Goal: Information Seeking & Learning: Compare options

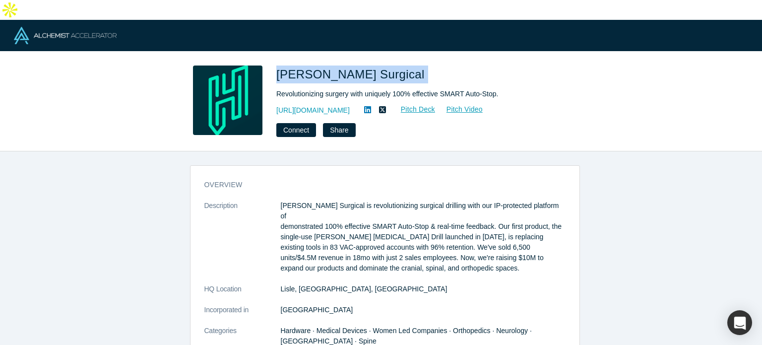
drag, startPoint x: 273, startPoint y: 53, endPoint x: 354, endPoint y: 55, distance: 80.4
click at [361, 65] on div "Hubly Surgical Revolutionizing surgery with uniquely 100% effective SMART Auto-…" at bounding box center [381, 100] width 390 height 71
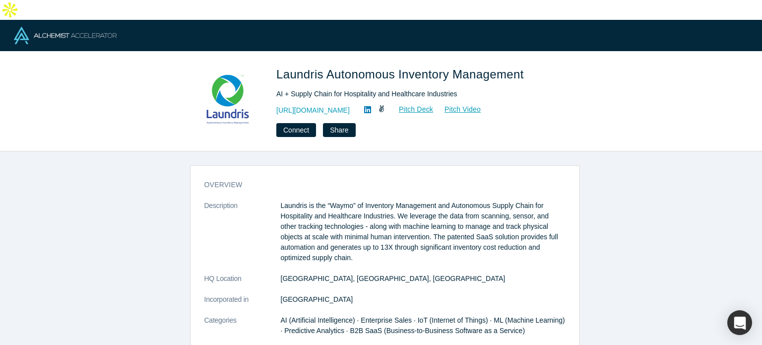
click at [294, 176] on div "overview Description Laundris is the “Waymo” of Inventory Management and Autono…" at bounding box center [385, 336] width 389 height 326
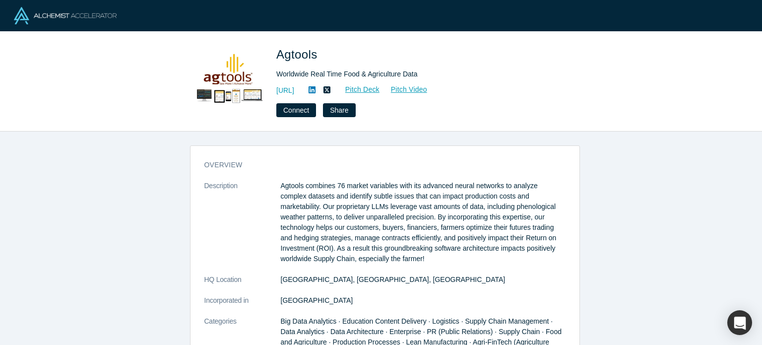
click at [289, 183] on p "Agtools combines 76 market variables with its advanced neural networks to analy…" at bounding box center [423, 222] width 285 height 83
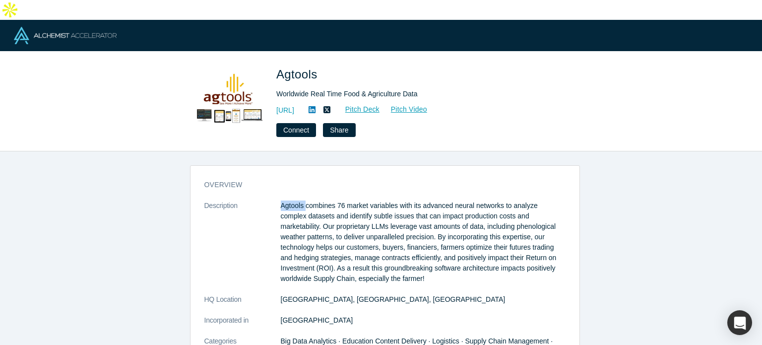
click at [289, 200] on p "Agtools combines 76 market variables with its advanced neural networks to analy…" at bounding box center [423, 241] width 285 height 83
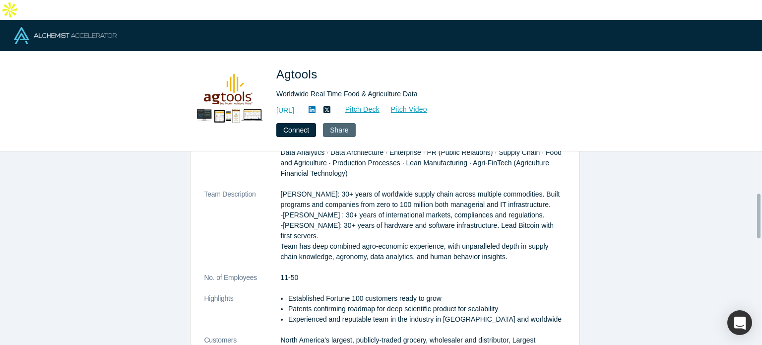
scroll to position [198, 0]
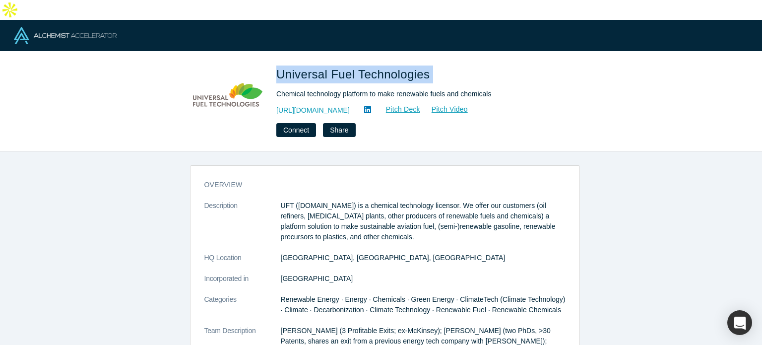
drag, startPoint x: 275, startPoint y: 48, endPoint x: 441, endPoint y: 50, distance: 165.7
click at [441, 65] on div "Universal Fuel Technologies Chemical technology platform to make renewable fuel…" at bounding box center [381, 100] width 390 height 71
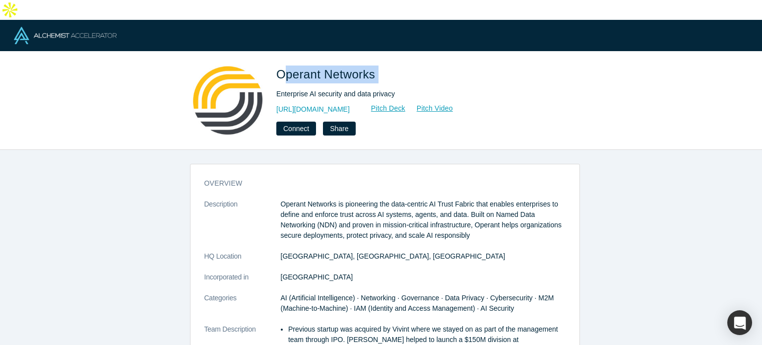
drag, startPoint x: 282, startPoint y: 53, endPoint x: 388, endPoint y: 54, distance: 106.2
click at [390, 65] on h1 "Operant Networks" at bounding box center [415, 74] width 278 height 18
drag, startPoint x: 278, startPoint y: 53, endPoint x: 391, endPoint y: 58, distance: 113.2
click at [391, 65] on h1 "Operant Networks" at bounding box center [415, 74] width 278 height 18
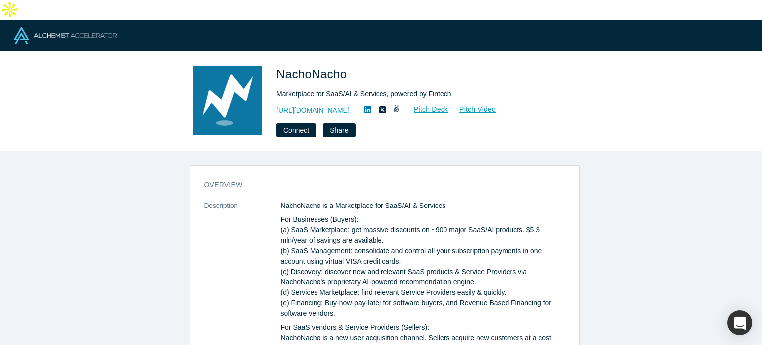
click at [286, 67] on span "NachoNacho" at bounding box center [313, 73] width 74 height 13
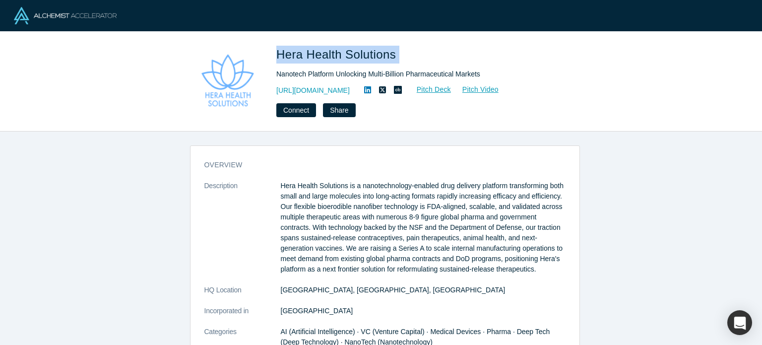
drag, startPoint x: 0, startPoint y: 0, endPoint x: 403, endPoint y: 52, distance: 406.3
click at [403, 52] on div "Hera Health Solutions Nanotech Platform Unlocking Multi-Billion Pharmaceutical …" at bounding box center [381, 81] width 390 height 71
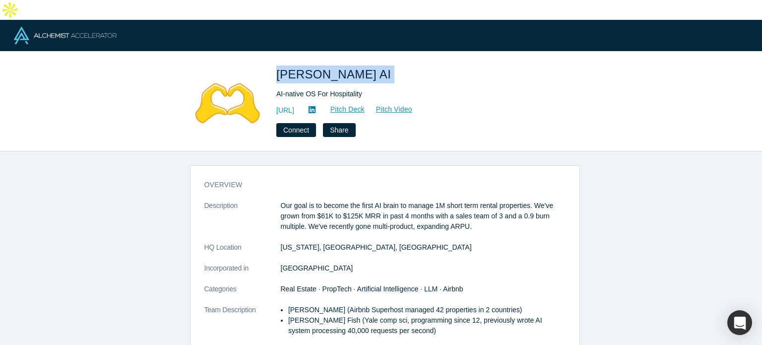
drag, startPoint x: 273, startPoint y: 52, endPoint x: 325, endPoint y: 55, distance: 51.7
click at [337, 65] on div "Besty AI AI-native OS For Hospitality http://getbesty.ai Pitch Deck Pitch Video…" at bounding box center [381, 100] width 390 height 71
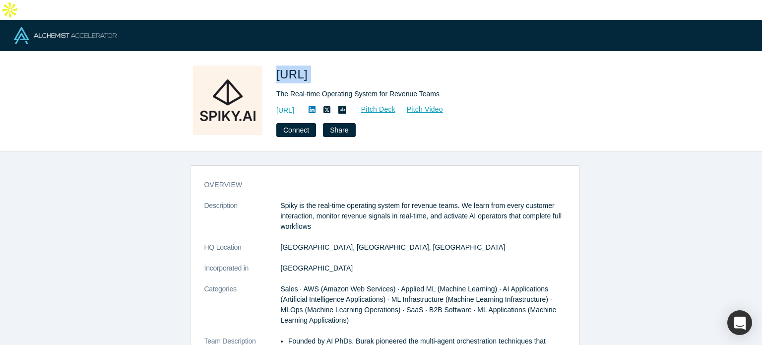
drag, startPoint x: 278, startPoint y: 56, endPoint x: 321, endPoint y: 57, distance: 42.7
click at [329, 65] on h1 "[URL]" at bounding box center [415, 74] width 278 height 18
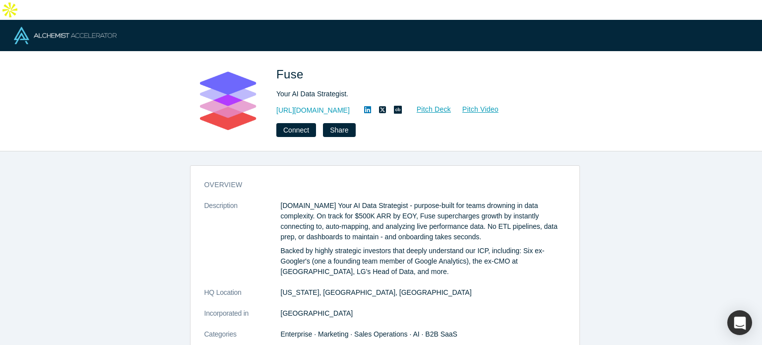
click at [282, 67] on span "Fuse" at bounding box center [291, 73] width 31 height 13
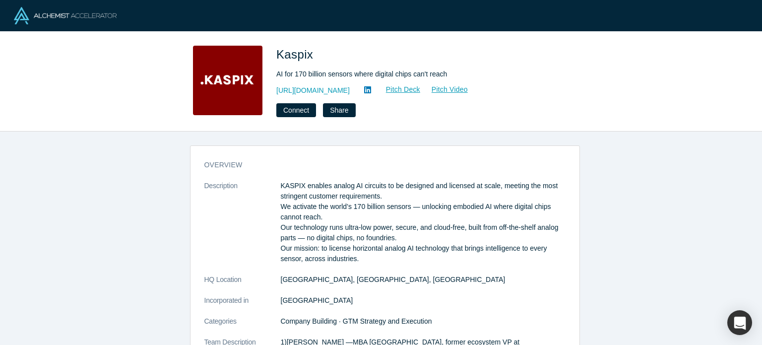
click at [296, 57] on span "Kaspix" at bounding box center [296, 54] width 40 height 13
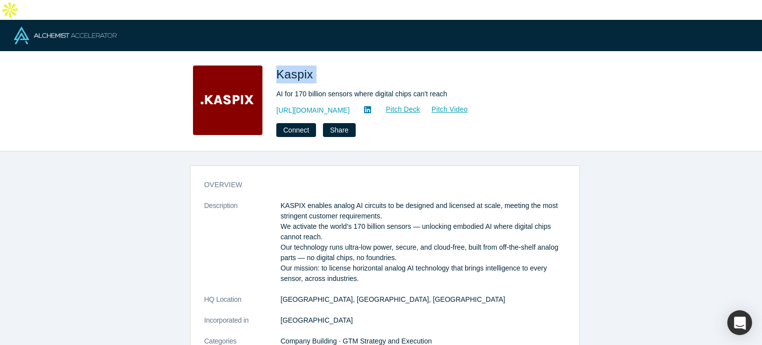
click at [296, 67] on span "Kaspix" at bounding box center [296, 73] width 40 height 13
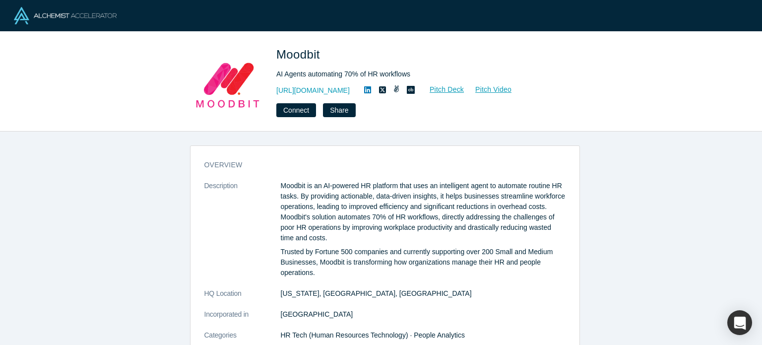
click at [293, 50] on span "Moodbit" at bounding box center [299, 54] width 47 height 13
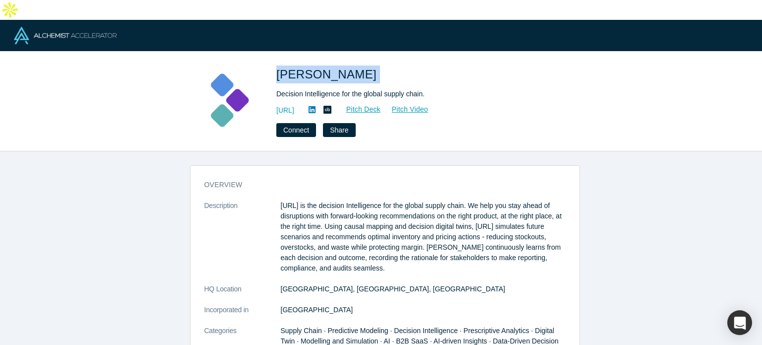
drag, startPoint x: 279, startPoint y: 50, endPoint x: 329, endPoint y: 55, distance: 50.4
click at [342, 65] on h1 "Kimaru AI" at bounding box center [415, 74] width 278 height 18
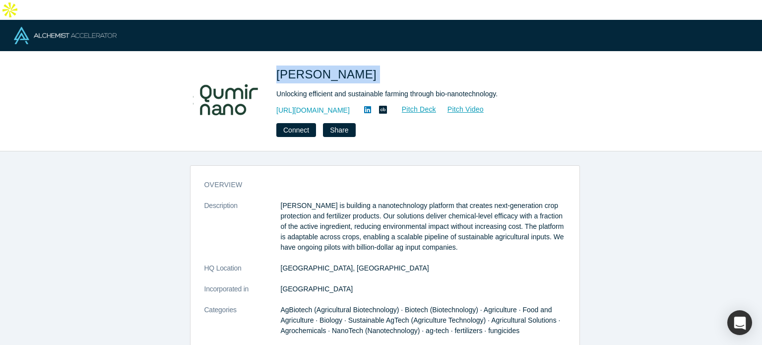
drag, startPoint x: 276, startPoint y: 53, endPoint x: 352, endPoint y: 53, distance: 76.4
click at [352, 65] on div "[PERSON_NAME] Unlocking efficient and sustainable farming through bio-nanotechn…" at bounding box center [381, 100] width 390 height 71
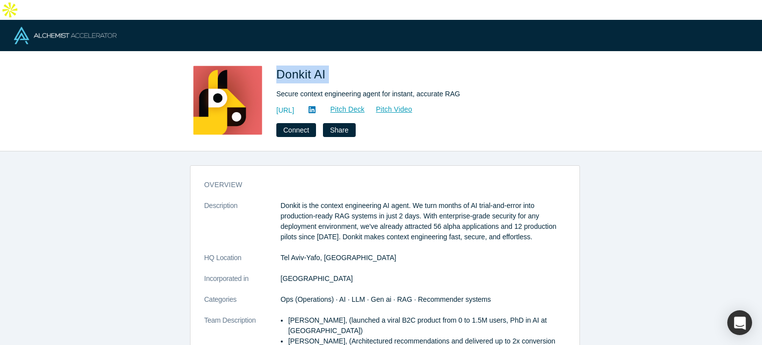
drag, startPoint x: 276, startPoint y: 56, endPoint x: 346, endPoint y: 54, distance: 70.0
click at [346, 65] on h1 "Donkit AI" at bounding box center [415, 74] width 278 height 18
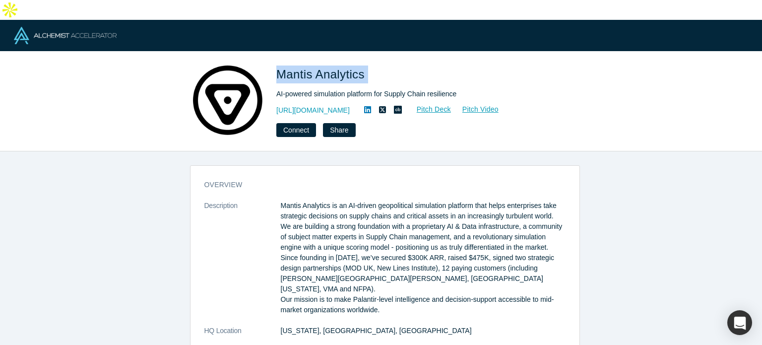
drag, startPoint x: 278, startPoint y: 53, endPoint x: 373, endPoint y: 53, distance: 94.3
click at [373, 65] on h1 "Mantis Analytics" at bounding box center [415, 74] width 278 height 18
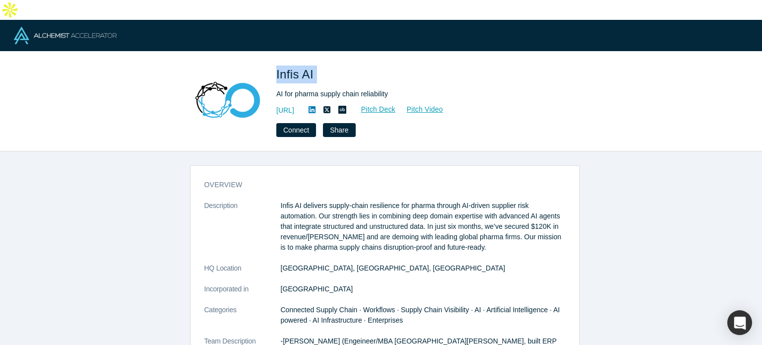
drag, startPoint x: 273, startPoint y: 60, endPoint x: 323, endPoint y: 63, distance: 49.7
click at [342, 65] on div "Infis AI AI for pharma supply chain reliability [URL] Pitch Deck Pitch Video Co…" at bounding box center [381, 100] width 390 height 71
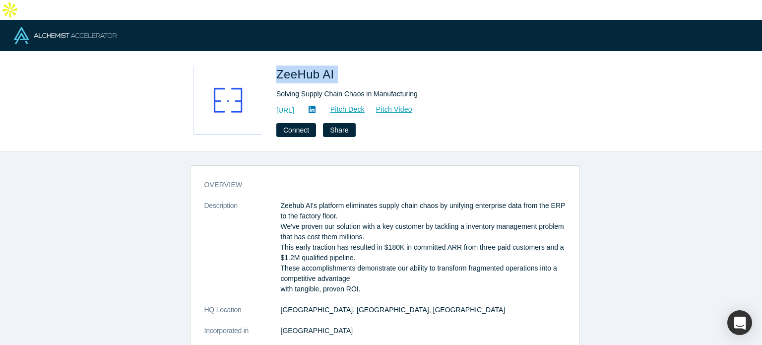
drag, startPoint x: 294, startPoint y: 55, endPoint x: 326, endPoint y: 57, distance: 31.8
click at [359, 65] on div "ZeeHub AI Solving Supply Chain Chaos in Manufacturing https://zeehub.ai Pitch D…" at bounding box center [381, 100] width 390 height 71
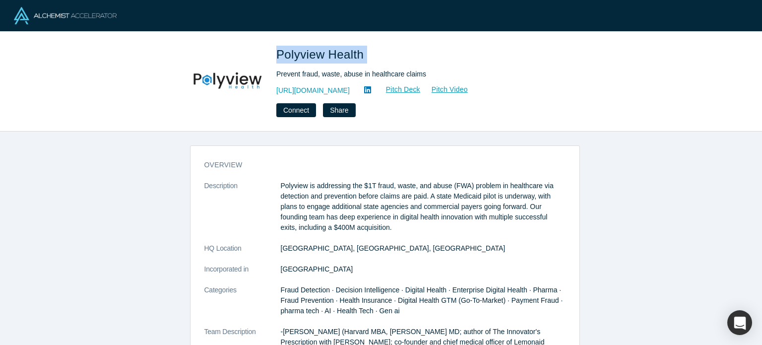
drag, startPoint x: 300, startPoint y: 57, endPoint x: 373, endPoint y: 57, distance: 73.4
click at [373, 57] on div "Polyview Health Prevent fraud, waste, abuse in healthcare claims [URL][DOMAIN_N…" at bounding box center [381, 81] width 390 height 71
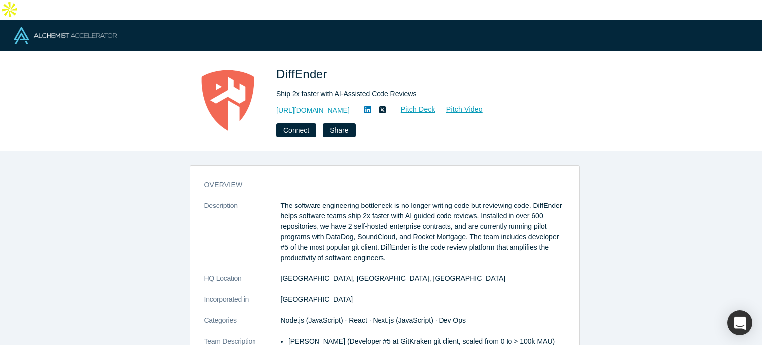
click at [305, 67] on span "DiffEnder" at bounding box center [303, 73] width 55 height 13
drag, startPoint x: 305, startPoint y: 51, endPoint x: 298, endPoint y: 51, distance: 7.4
click at [306, 67] on span "DiffEnder" at bounding box center [303, 73] width 55 height 13
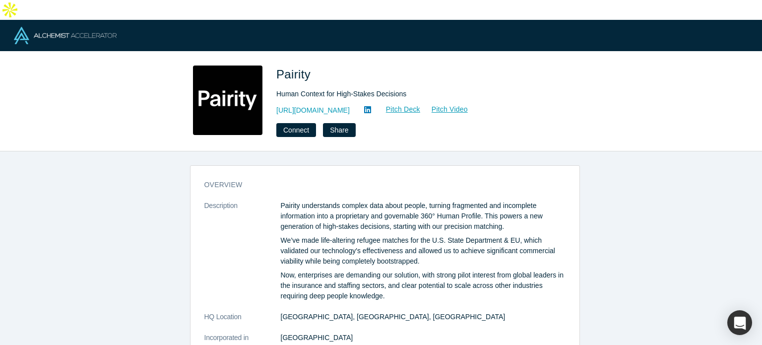
click at [291, 67] on span "Pairity" at bounding box center [295, 73] width 38 height 13
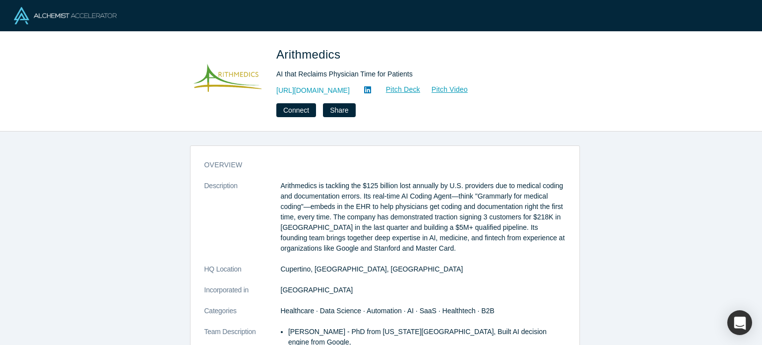
click at [302, 54] on span "Arithmedics" at bounding box center [309, 54] width 67 height 13
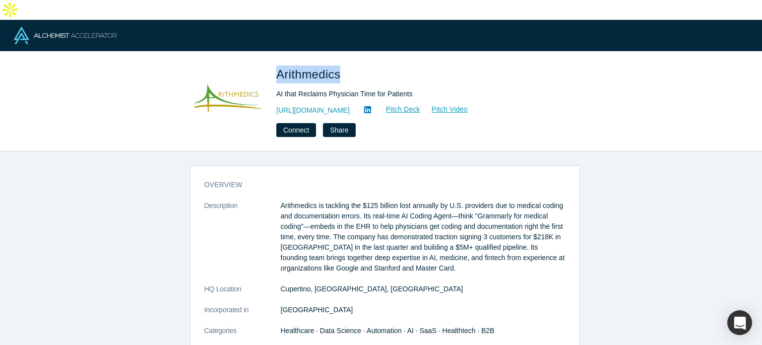
click at [302, 67] on span "Arithmedics" at bounding box center [309, 73] width 67 height 13
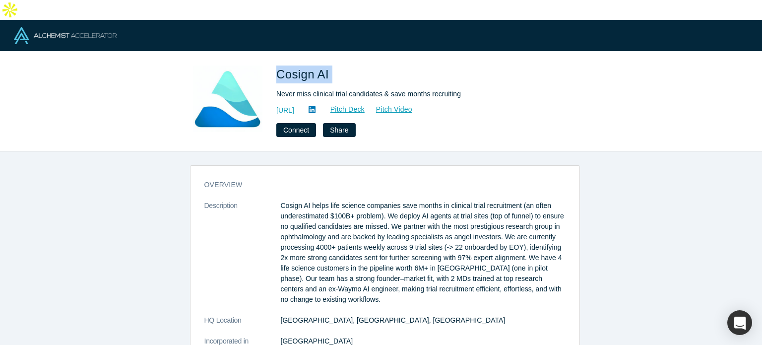
drag, startPoint x: 274, startPoint y: 58, endPoint x: 338, endPoint y: 58, distance: 63.5
click at [338, 65] on div "Cosign AI Never miss clinical trial candidates & save months recruiting https:/…" at bounding box center [381, 100] width 390 height 71
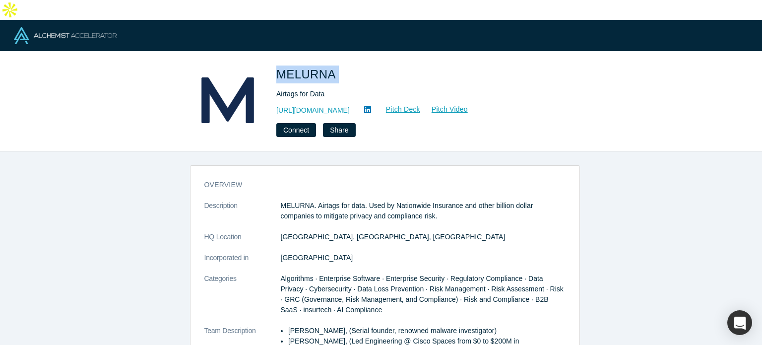
drag, startPoint x: 286, startPoint y: 57, endPoint x: 366, endPoint y: 57, distance: 79.9
click at [366, 65] on h1 "MELURNA" at bounding box center [415, 74] width 278 height 18
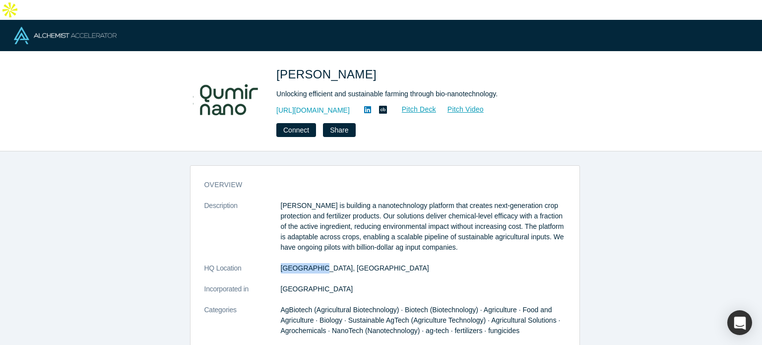
drag, startPoint x: 274, startPoint y: 244, endPoint x: 314, endPoint y: 244, distance: 40.2
copy dl "Buenos Aire"
click at [328, 263] on dd "Buenos Aires, Argentina" at bounding box center [423, 268] width 285 height 10
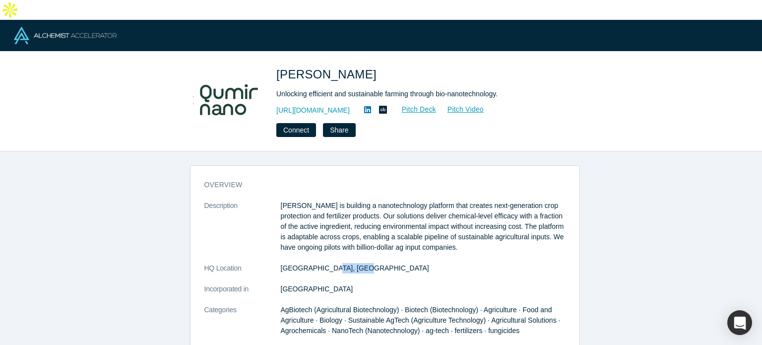
copy dd "Argentina"
click at [371, 106] on icon at bounding box center [367, 109] width 7 height 7
click at [435, 104] on link "Pitch Deck" at bounding box center [414, 109] width 46 height 11
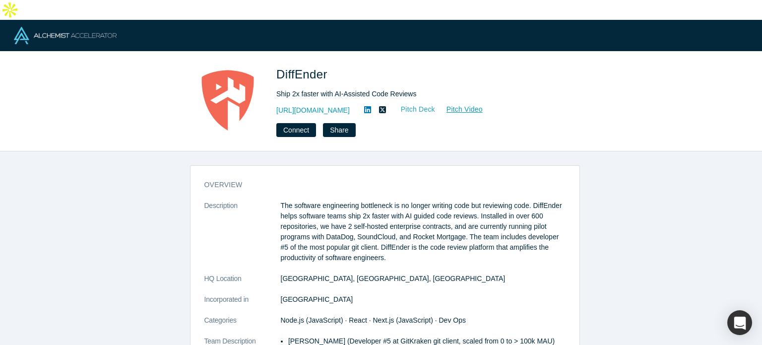
click at [404, 104] on link "Pitch Deck" at bounding box center [413, 109] width 46 height 11
click at [302, 123] on button "Connect" at bounding box center [296, 130] width 40 height 14
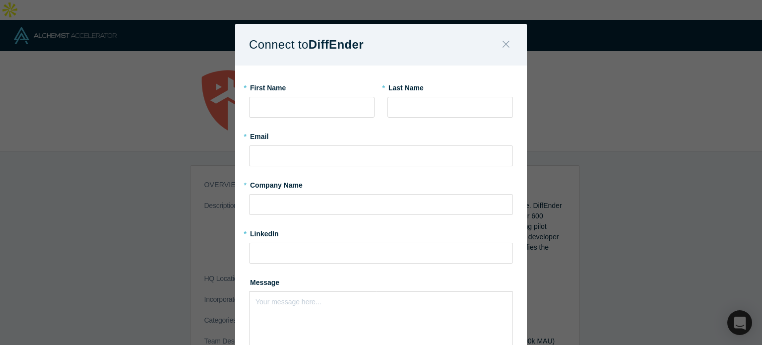
click at [503, 43] on icon "Close" at bounding box center [506, 44] width 7 height 11
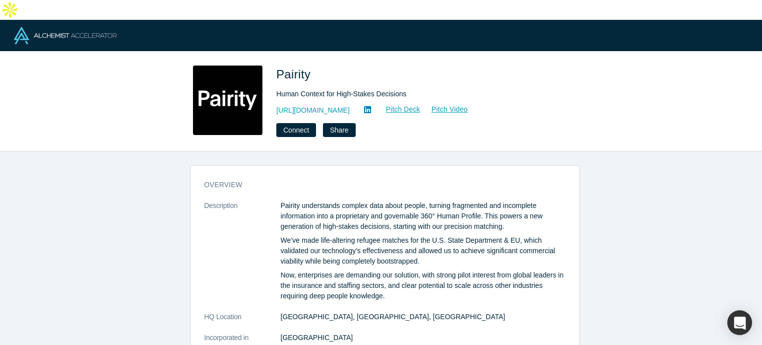
click at [375, 83] on div "Pairity Human Context for High-Stakes Decisions [URL][DOMAIN_NAME] Pitch Deck P…" at bounding box center [415, 100] width 278 height 71
click at [375, 104] on link "Pitch Deck" at bounding box center [398, 109] width 46 height 11
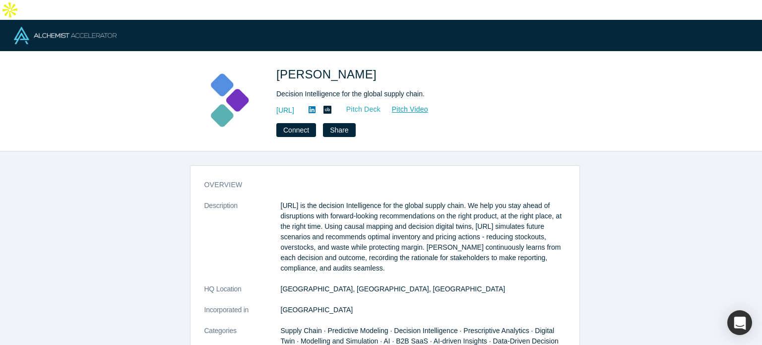
click at [381, 104] on link "Pitch Deck" at bounding box center [358, 109] width 46 height 11
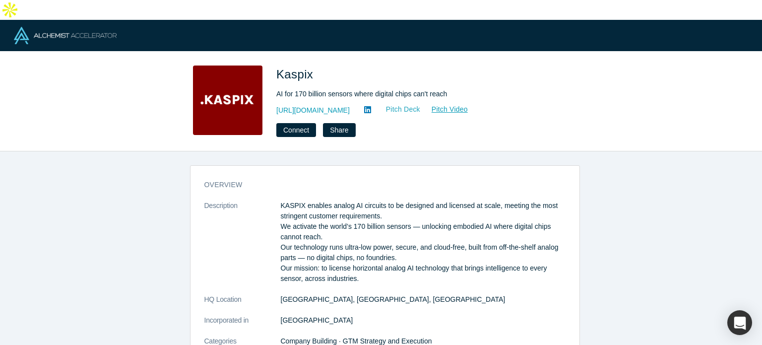
click at [380, 104] on link "Pitch Deck" at bounding box center [398, 109] width 46 height 11
click at [364, 106] on icon at bounding box center [367, 110] width 7 height 8
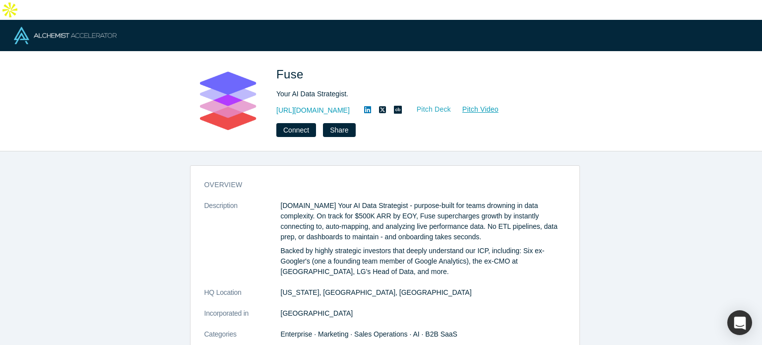
click at [406, 104] on link "Pitch Deck" at bounding box center [429, 109] width 46 height 11
click at [364, 106] on icon at bounding box center [367, 109] width 7 height 7
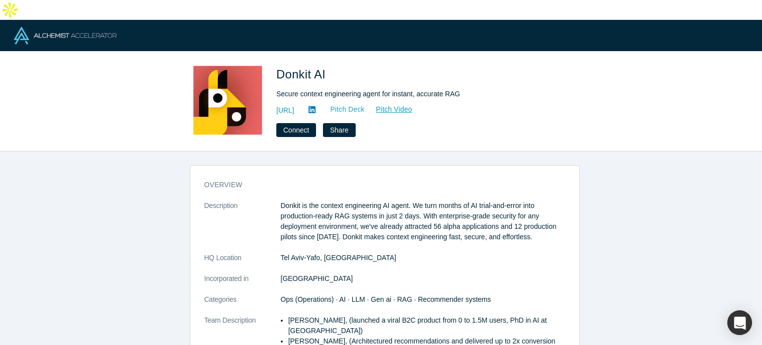
click at [365, 104] on link "Pitch Deck" at bounding box center [343, 109] width 46 height 11
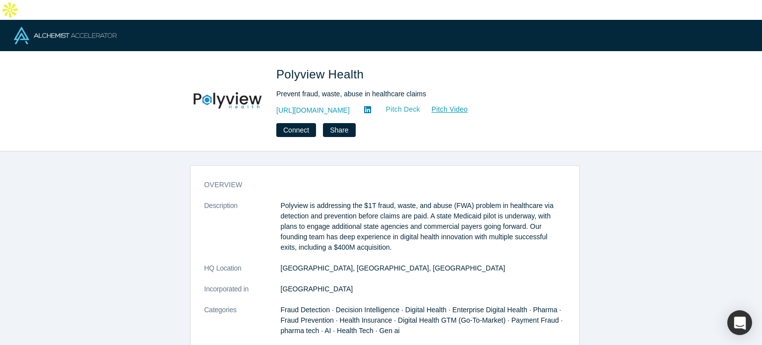
click at [417, 104] on link "Pitch Deck" at bounding box center [398, 109] width 46 height 11
click at [371, 106] on icon at bounding box center [367, 109] width 7 height 7
drag, startPoint x: 277, startPoint y: 242, endPoint x: 310, endPoint y: 247, distance: 33.1
drag, startPoint x: 311, startPoint y: 248, endPoint x: 276, endPoint y: 250, distance: 34.8
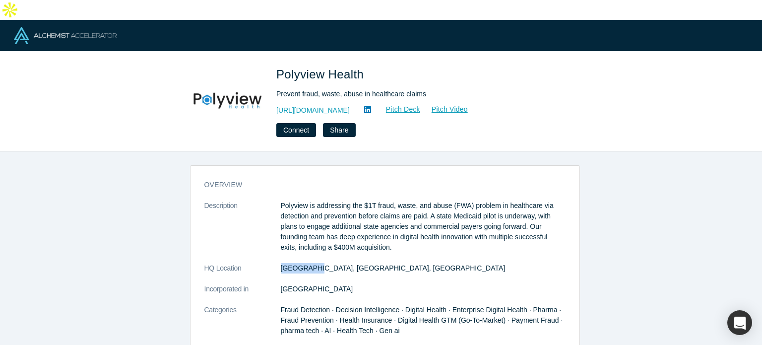
copy dl "[GEOGRAPHIC_DATA]"
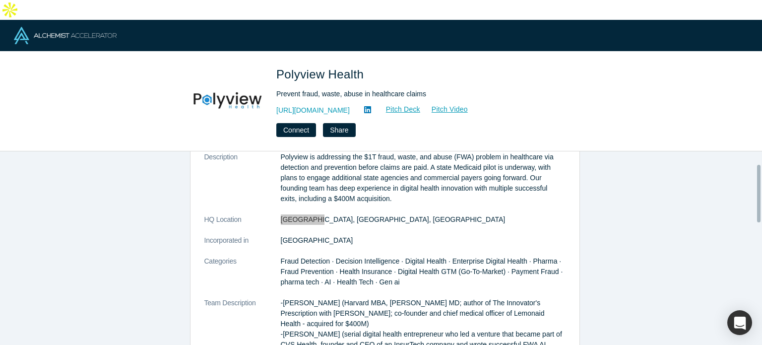
scroll to position [50, 0]
